Goal: Task Accomplishment & Management: Manage account settings

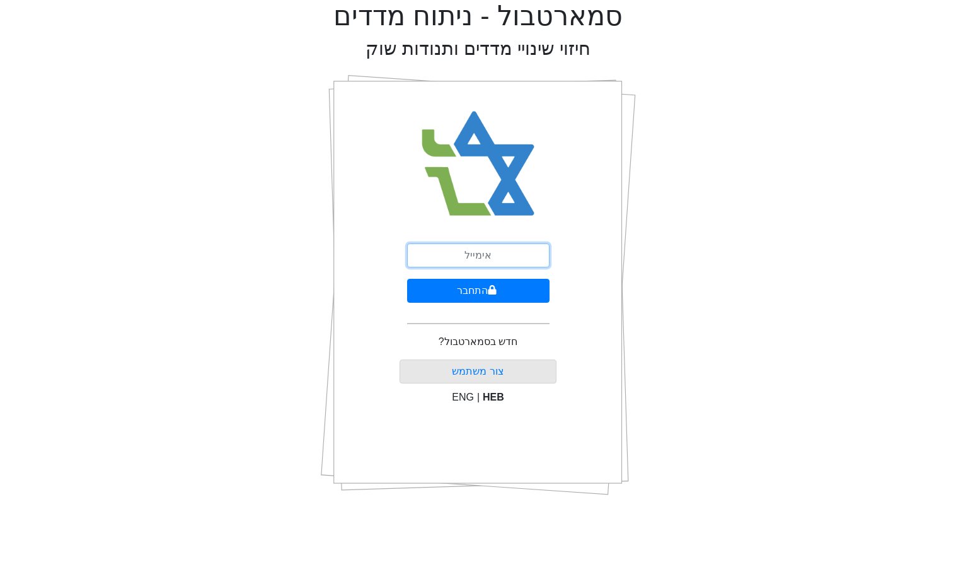
click at [483, 253] on input "email" at bounding box center [478, 255] width 142 height 24
click at [525, 246] on input "email" at bounding box center [478, 255] width 142 height 24
type input "ש"
drag, startPoint x: 501, startPoint y: 255, endPoint x: 482, endPoint y: 257, distance: 18.3
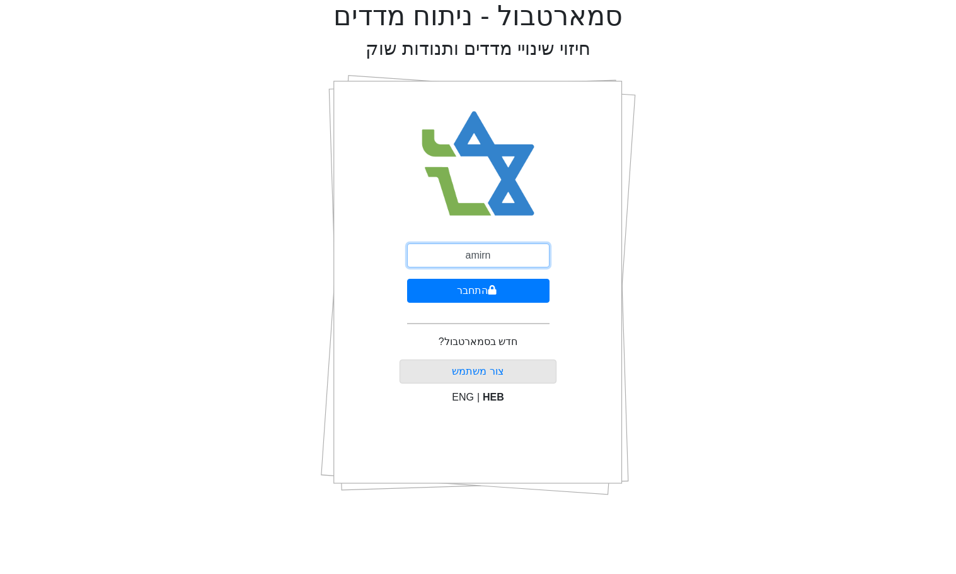
click at [487, 257] on input "amirn" at bounding box center [478, 255] width 142 height 24
type input "[EMAIL_ADDRESS][DOMAIN_NAME]"
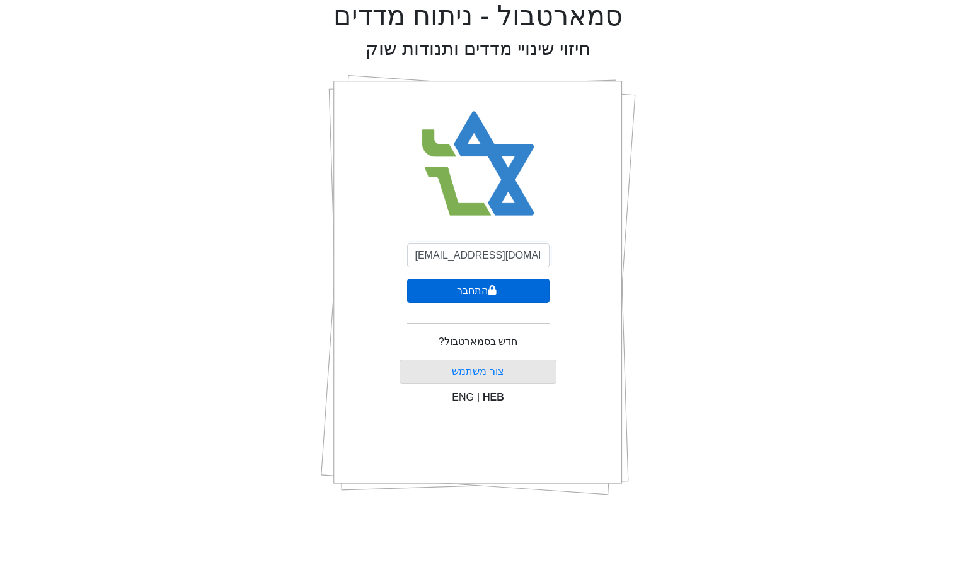
click at [479, 294] on button "התחבר" at bounding box center [478, 291] width 142 height 24
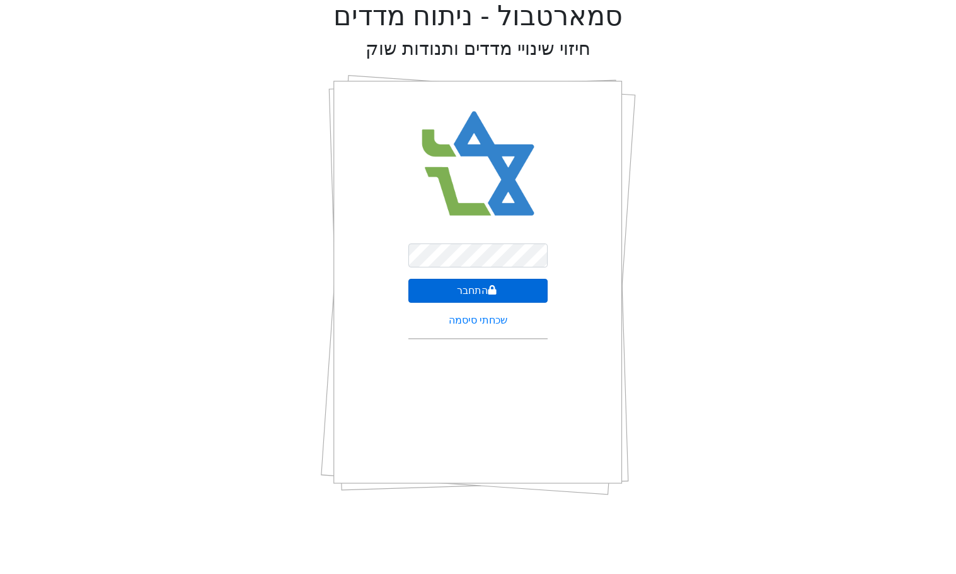
click at [504, 295] on button "התחבר" at bounding box center [478, 291] width 139 height 24
